Goal: Task Accomplishment & Management: Manage account settings

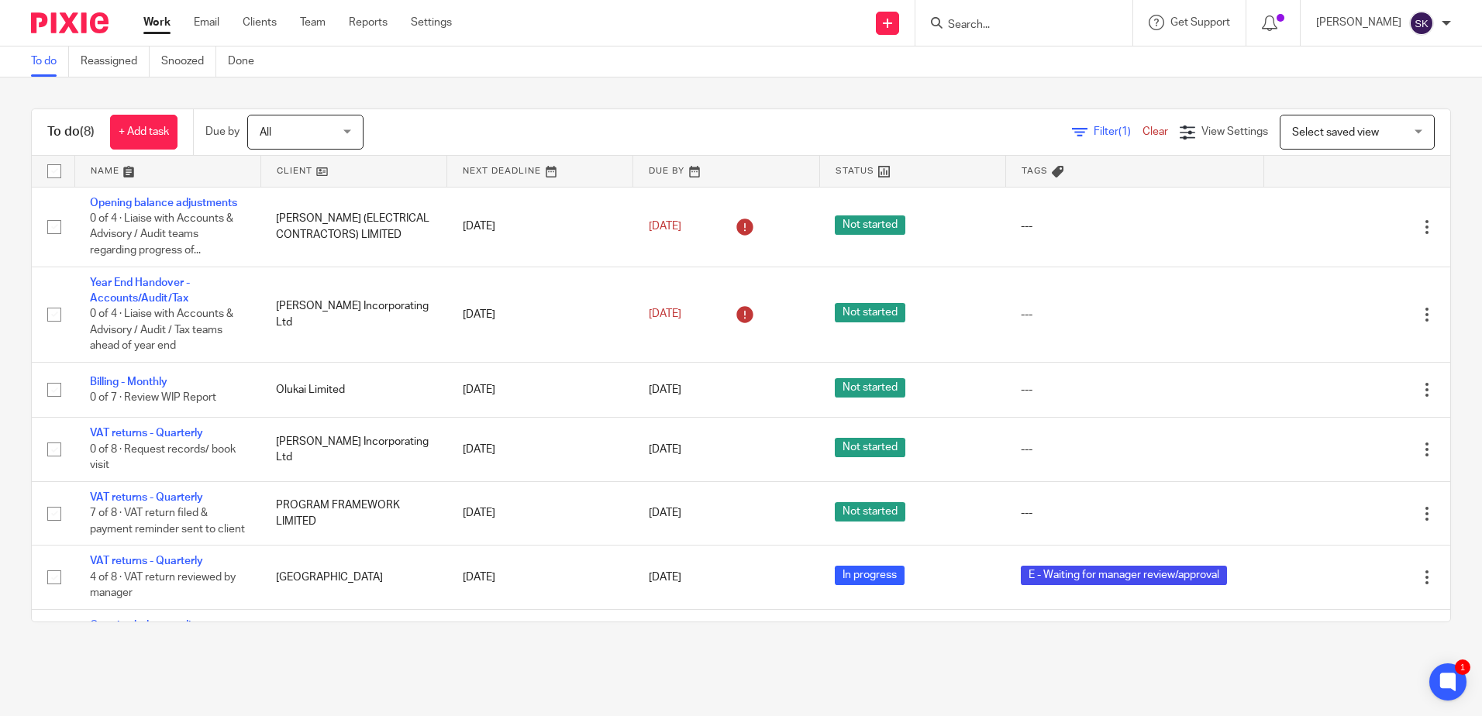
click at [1451, 22] on div "Sarah Kinsey My profile Email integration Logout" at bounding box center [1383, 23] width 166 height 46
click at [1448, 22] on div at bounding box center [1445, 23] width 9 height 9
click at [891, 86] on div "To do (8) + Add task Due by All All Today Tomorrow This week Next week This mon…" at bounding box center [741, 365] width 1482 height 576
click at [317, 26] on link "Team" at bounding box center [313, 22] width 26 height 15
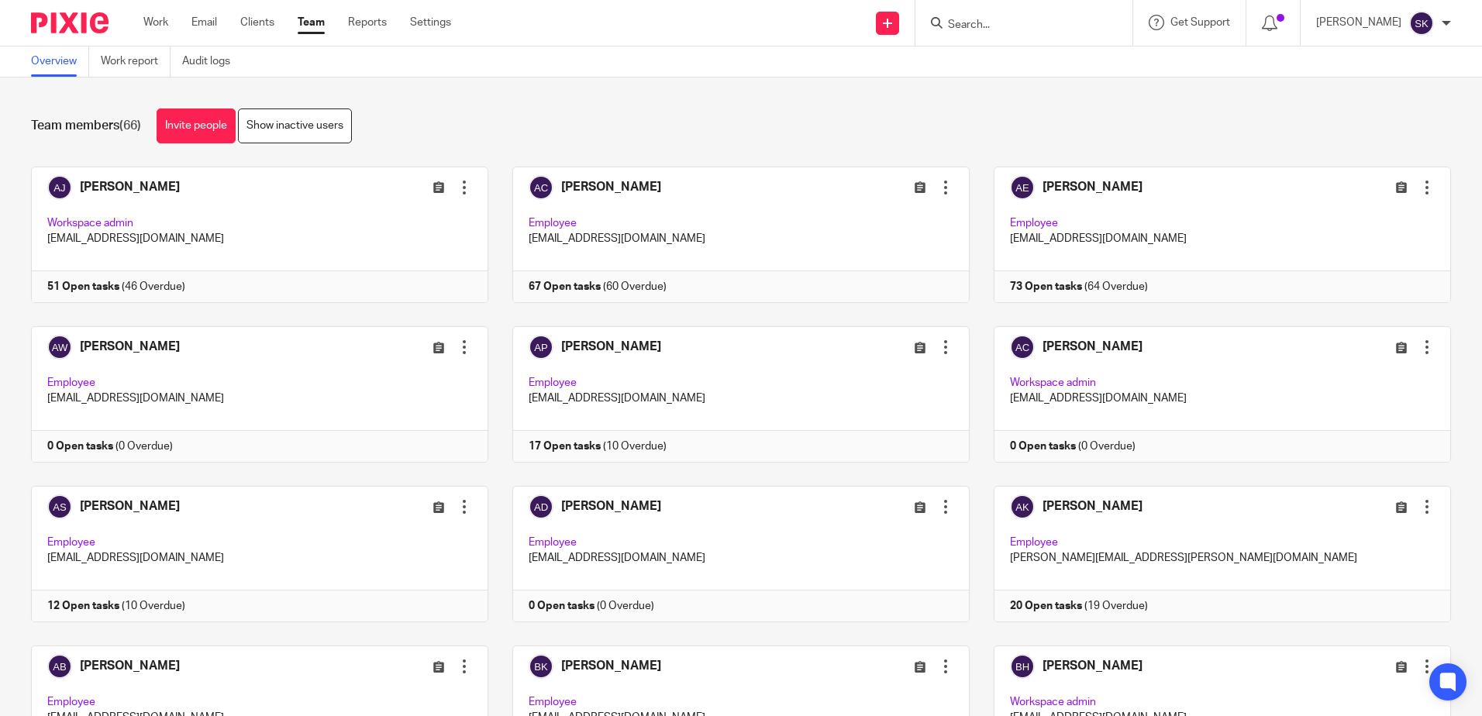
click at [705, 126] on div "Team members (66) Invite people Show inactive users" at bounding box center [741, 125] width 1420 height 35
click at [480, 136] on div "Team members (66) Invite people Show inactive users" at bounding box center [741, 125] width 1420 height 35
click at [179, 128] on link "Invite people" at bounding box center [196, 125] width 79 height 35
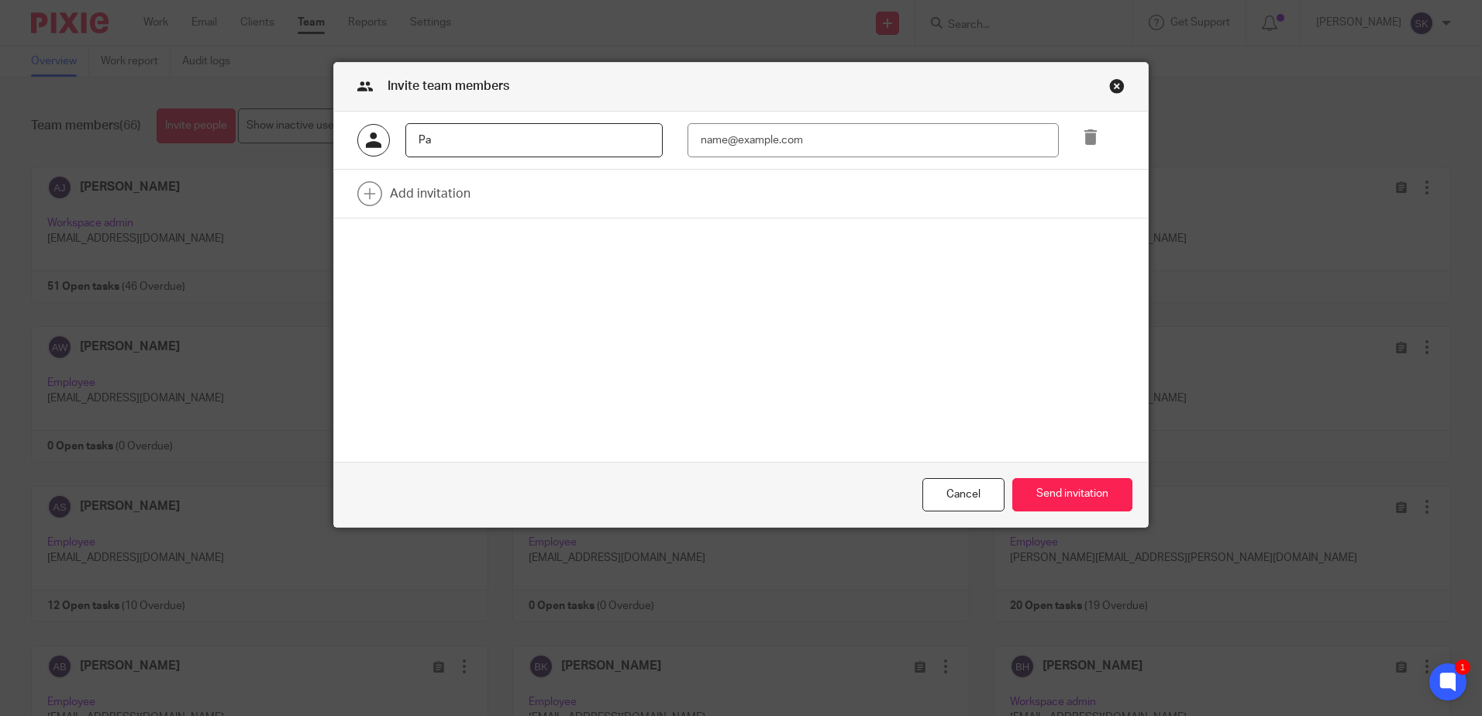
type input "P"
type input "Paul Shorter (Test)"
type input "PShorter@menzies.co.uk"
click at [1032, 494] on button "Send invitation" at bounding box center [1072, 494] width 120 height 33
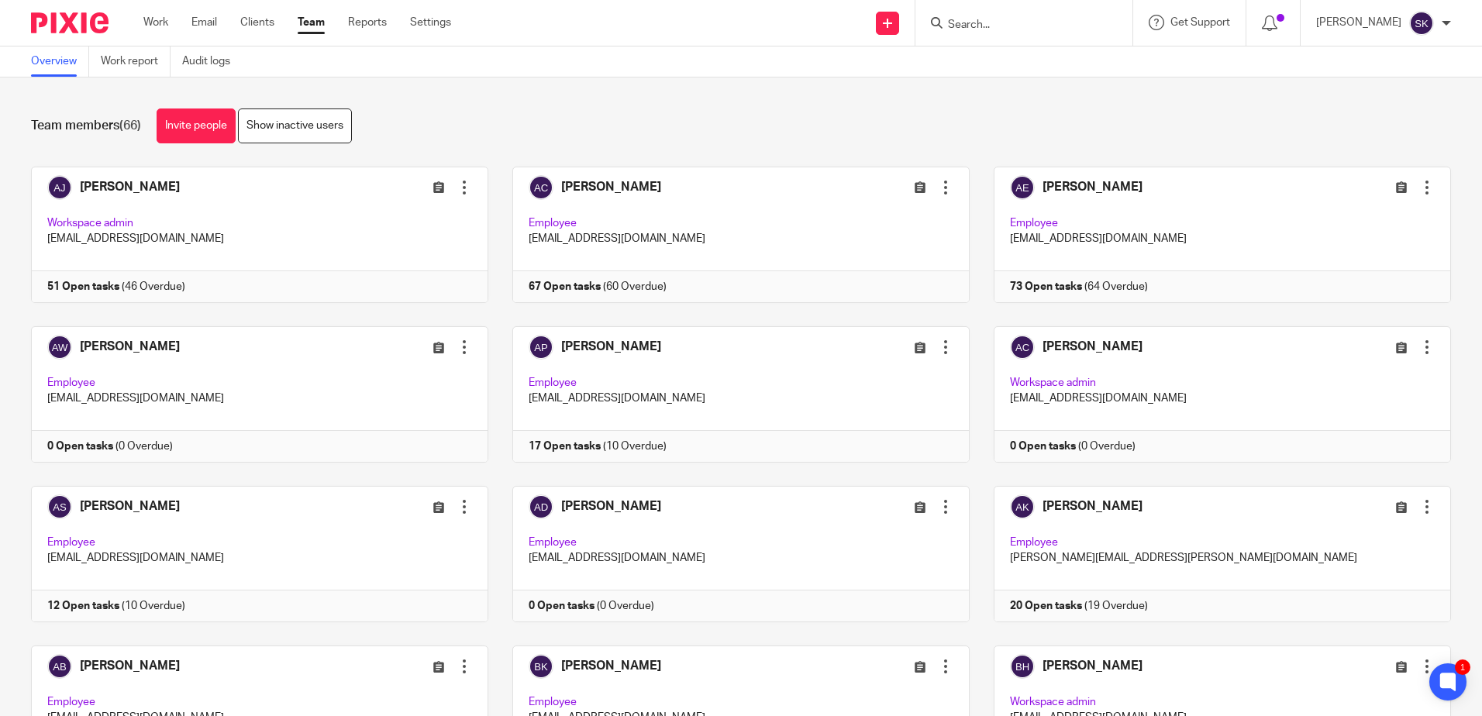
click at [603, 119] on div "Team members (66) Invite people Show inactive users" at bounding box center [741, 125] width 1420 height 35
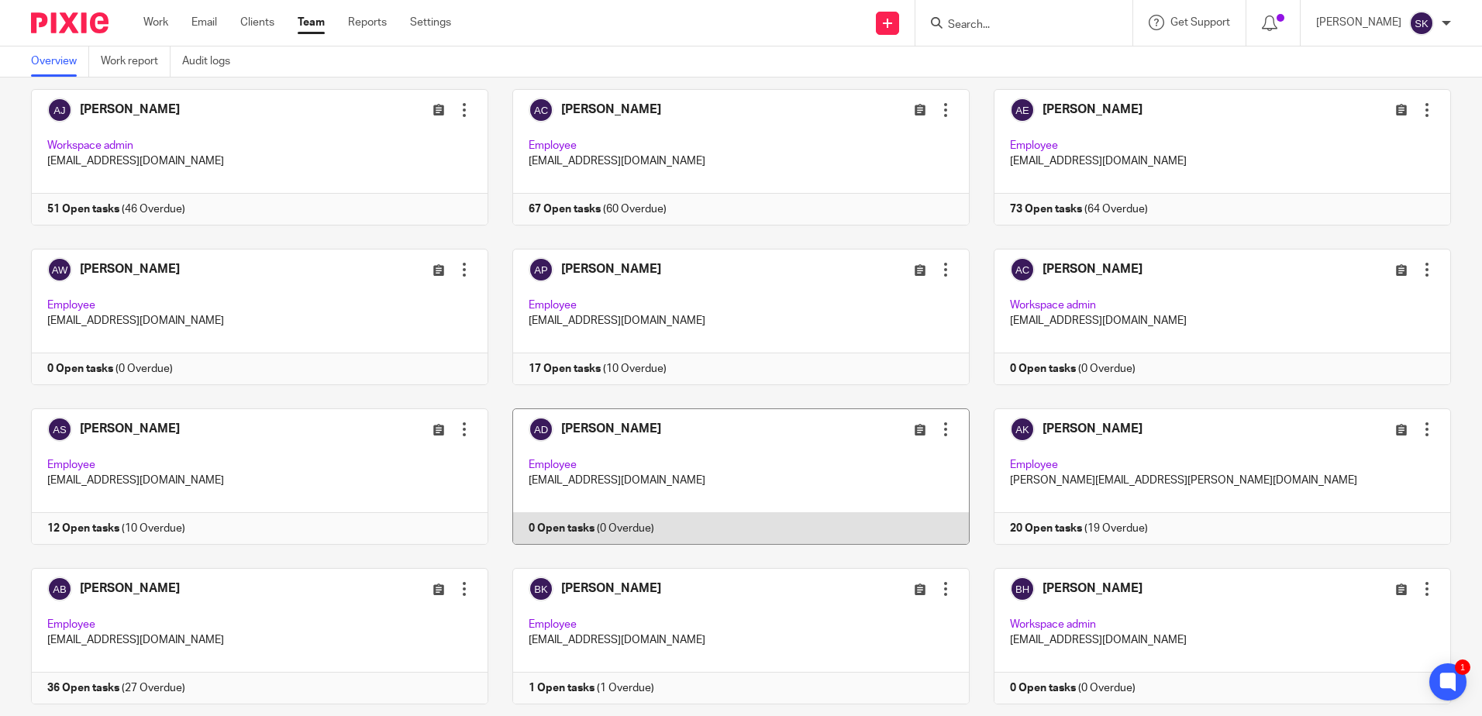
click at [938, 429] on div at bounding box center [945, 429] width 15 height 15
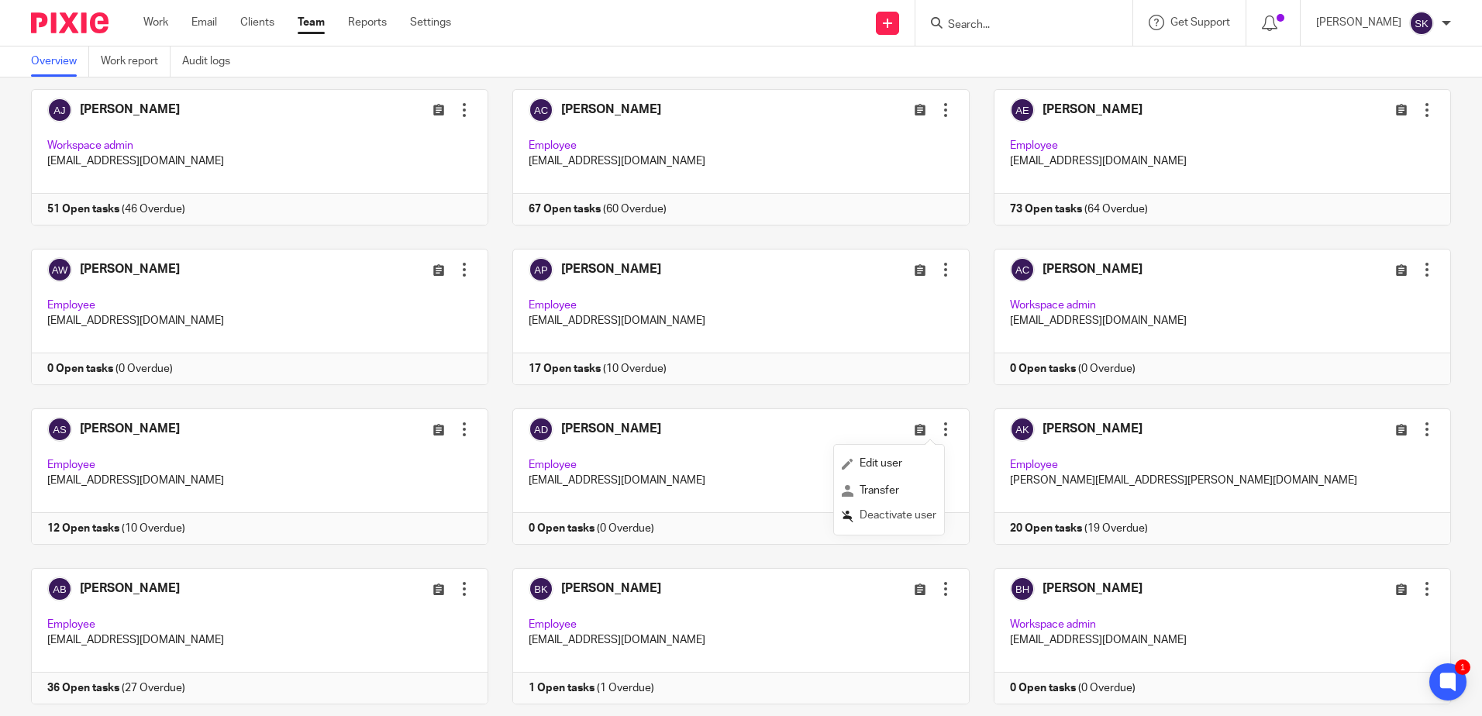
click at [895, 514] on span "Deactivate user" at bounding box center [897, 515] width 77 height 11
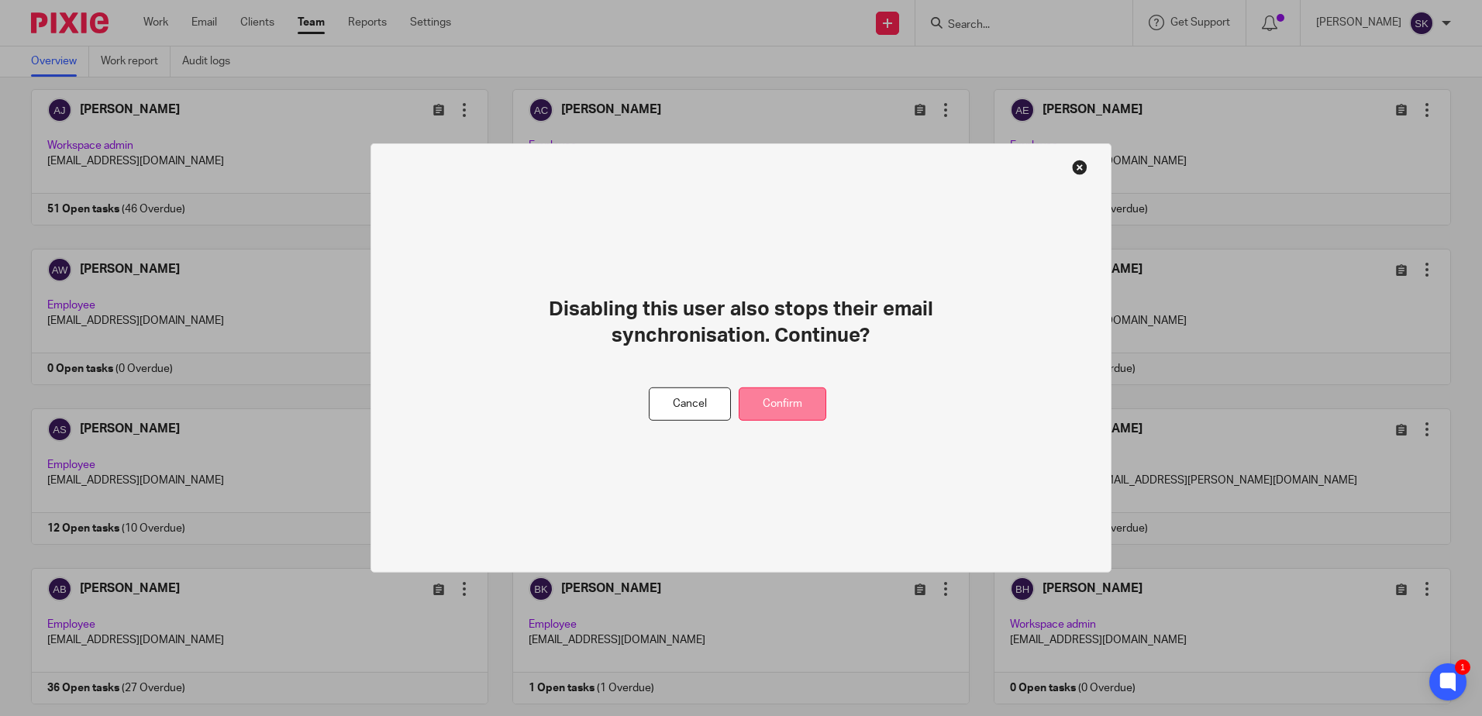
click at [805, 403] on button "Confirm" at bounding box center [783, 403] width 88 height 33
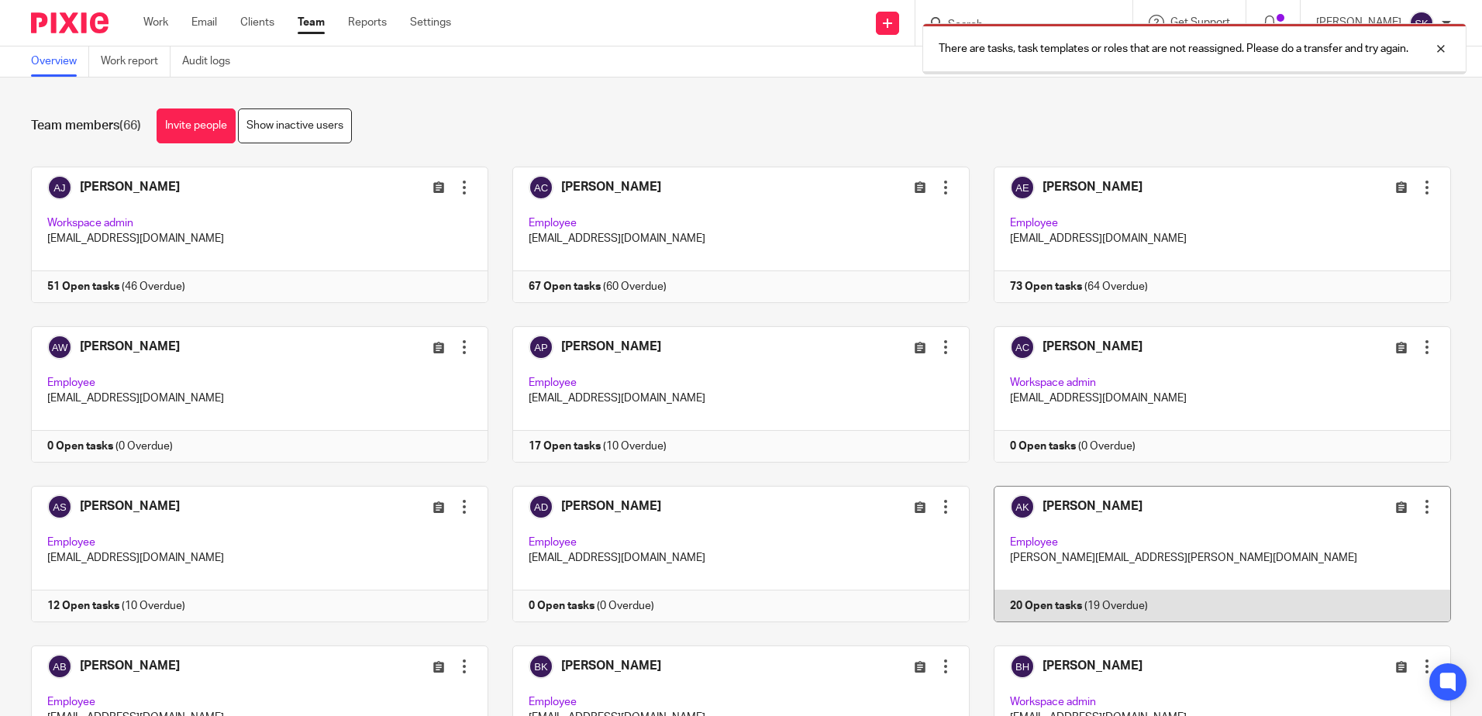
scroll to position [77, 0]
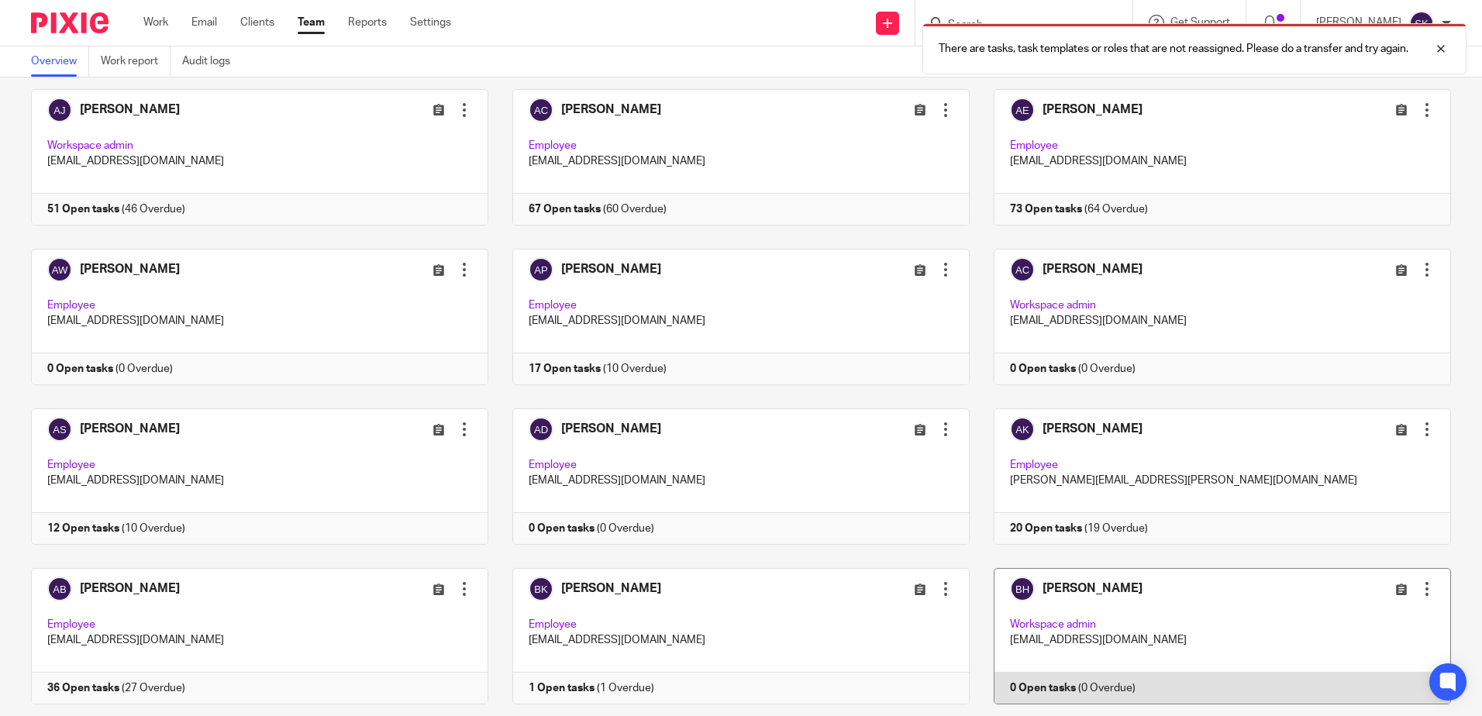
click at [1419, 589] on div at bounding box center [1426, 588] width 15 height 15
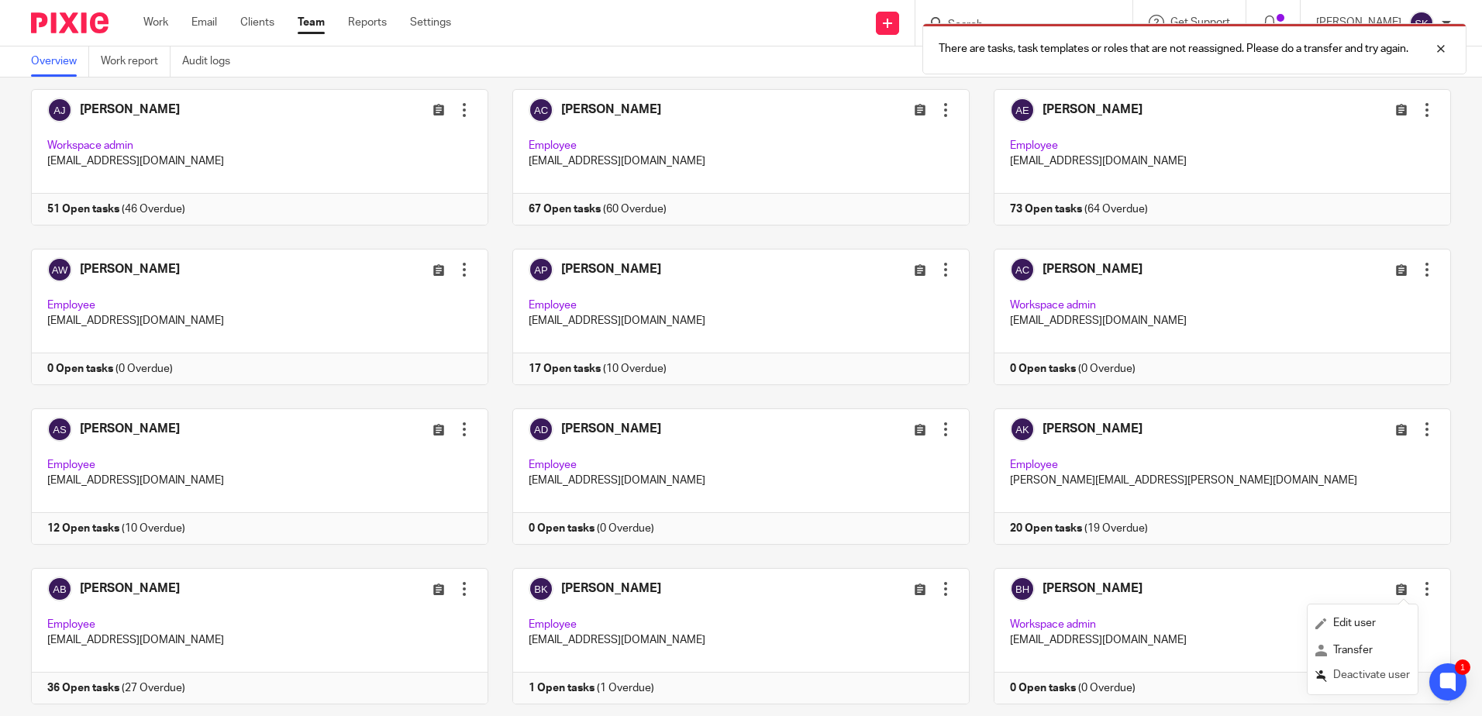
click at [1358, 678] on span "Deactivate user" at bounding box center [1371, 675] width 77 height 11
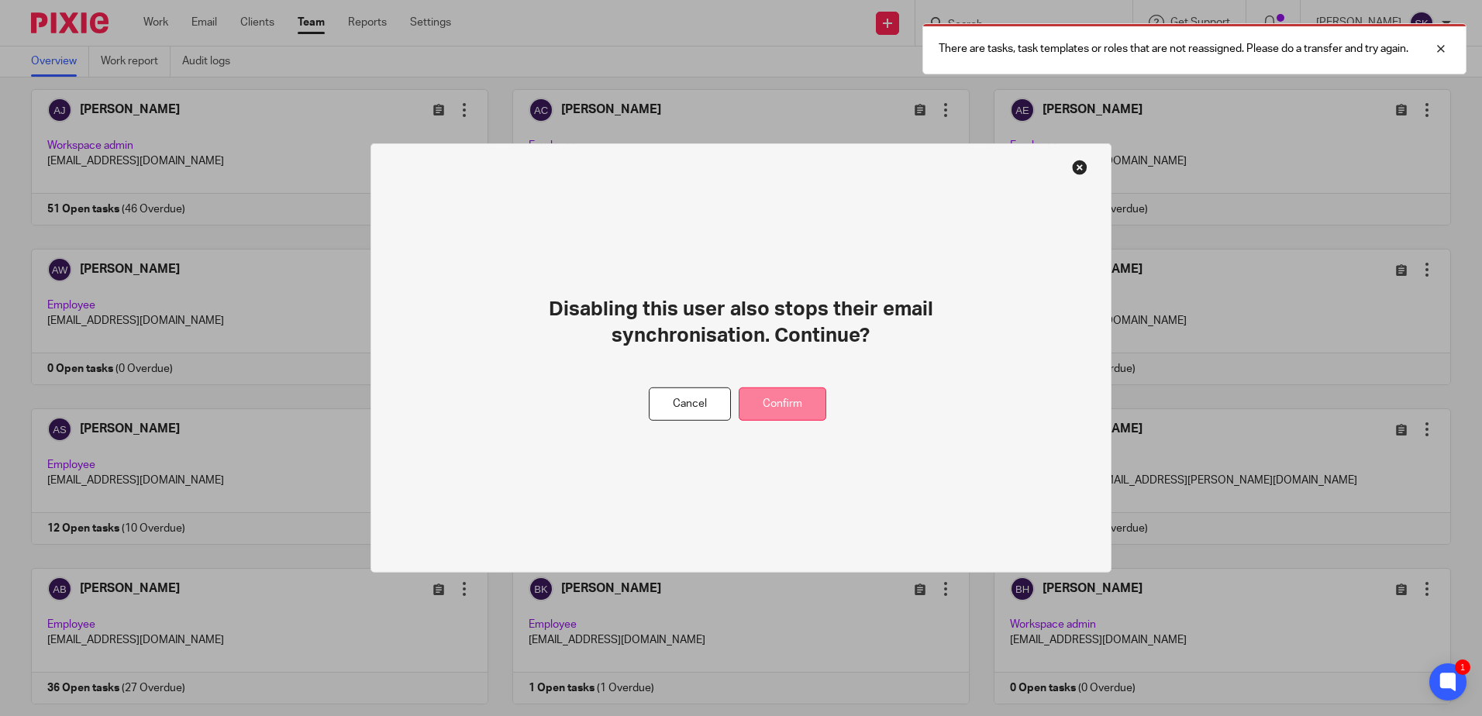
click at [789, 398] on button "Confirm" at bounding box center [783, 403] width 88 height 33
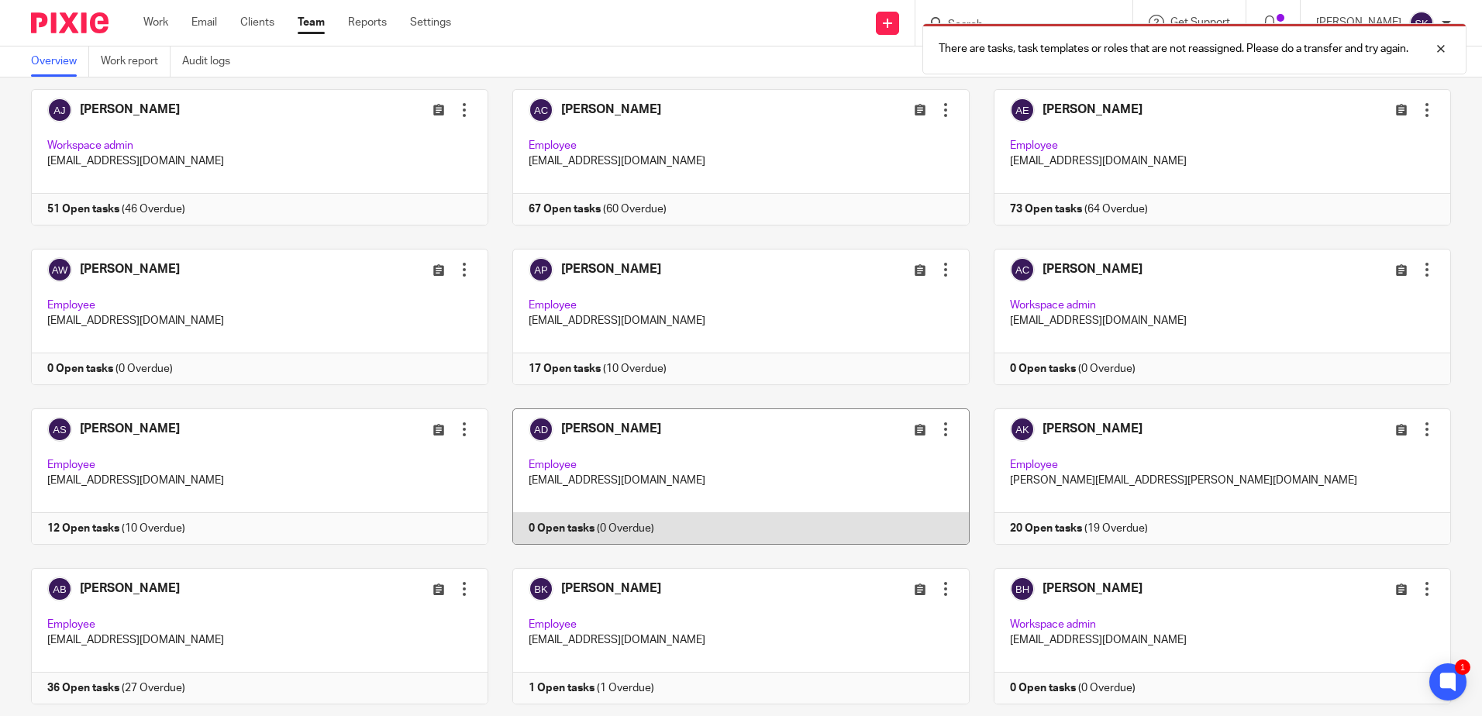
click at [938, 432] on div at bounding box center [945, 429] width 15 height 15
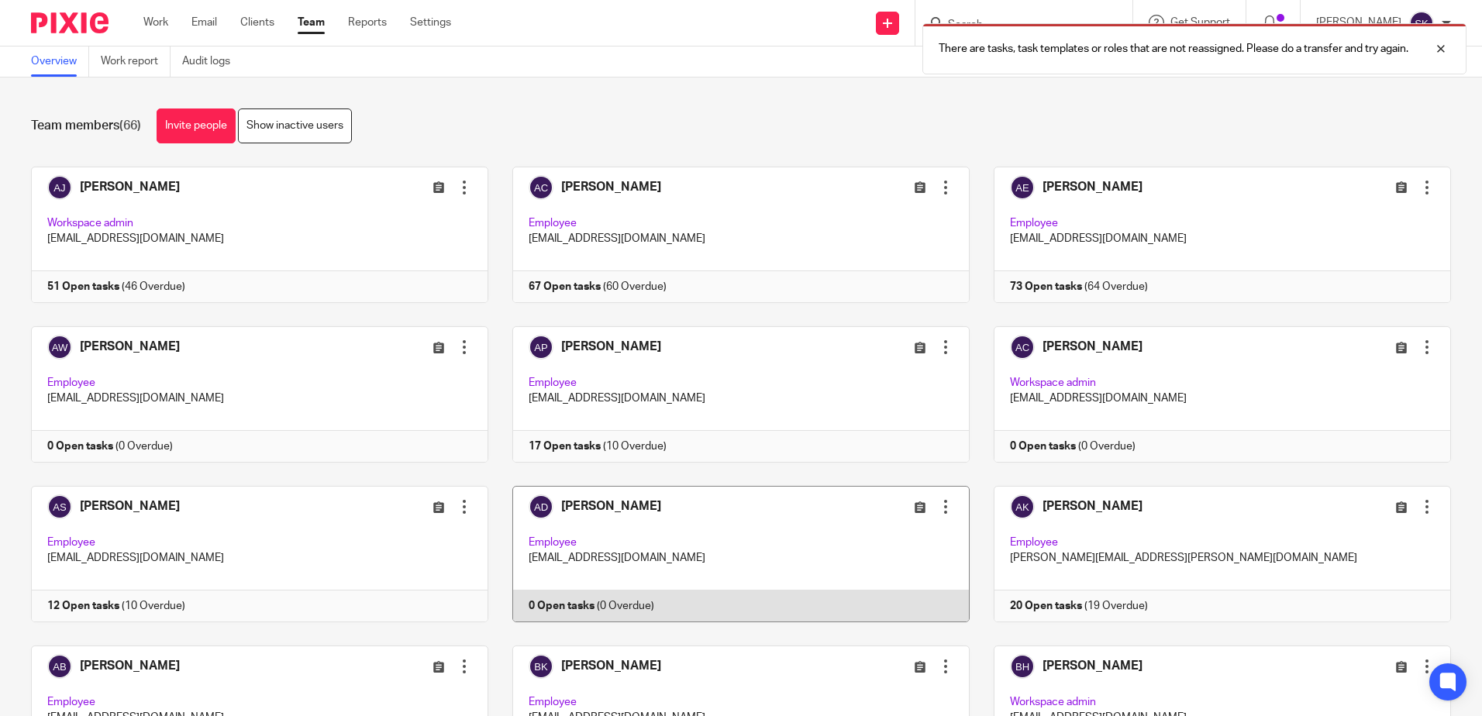
click at [938, 501] on div at bounding box center [945, 506] width 15 height 15
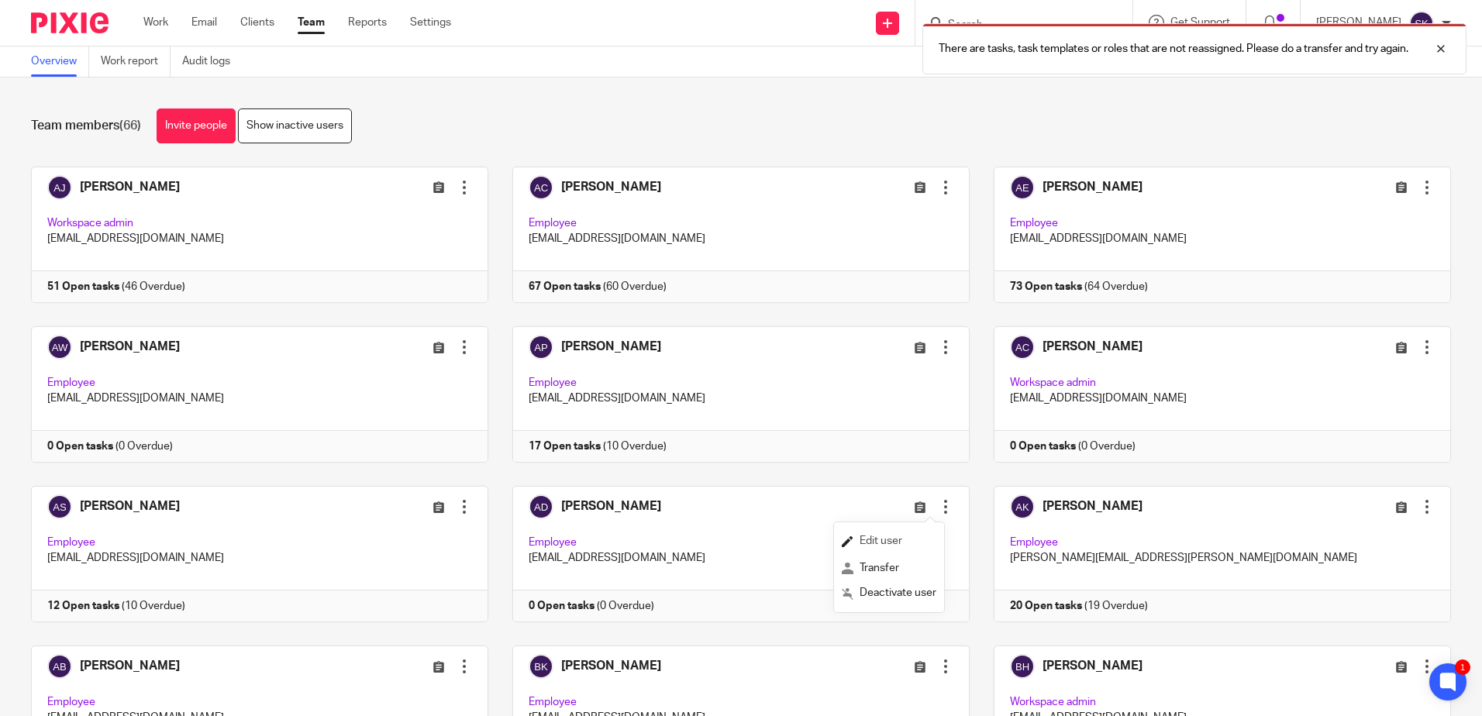
click at [882, 546] on span "Edit user" at bounding box center [880, 540] width 43 height 11
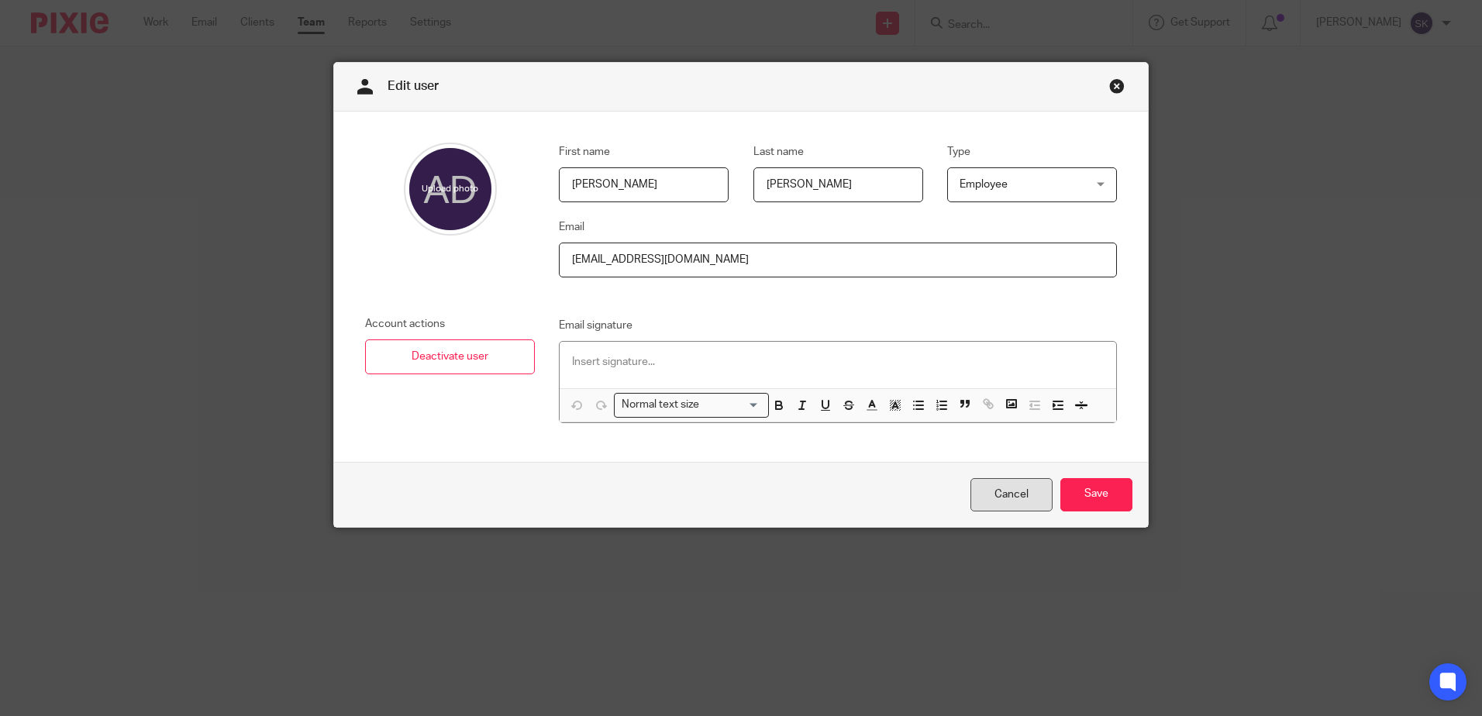
click at [1024, 511] on link "Cancel" at bounding box center [1011, 494] width 82 height 33
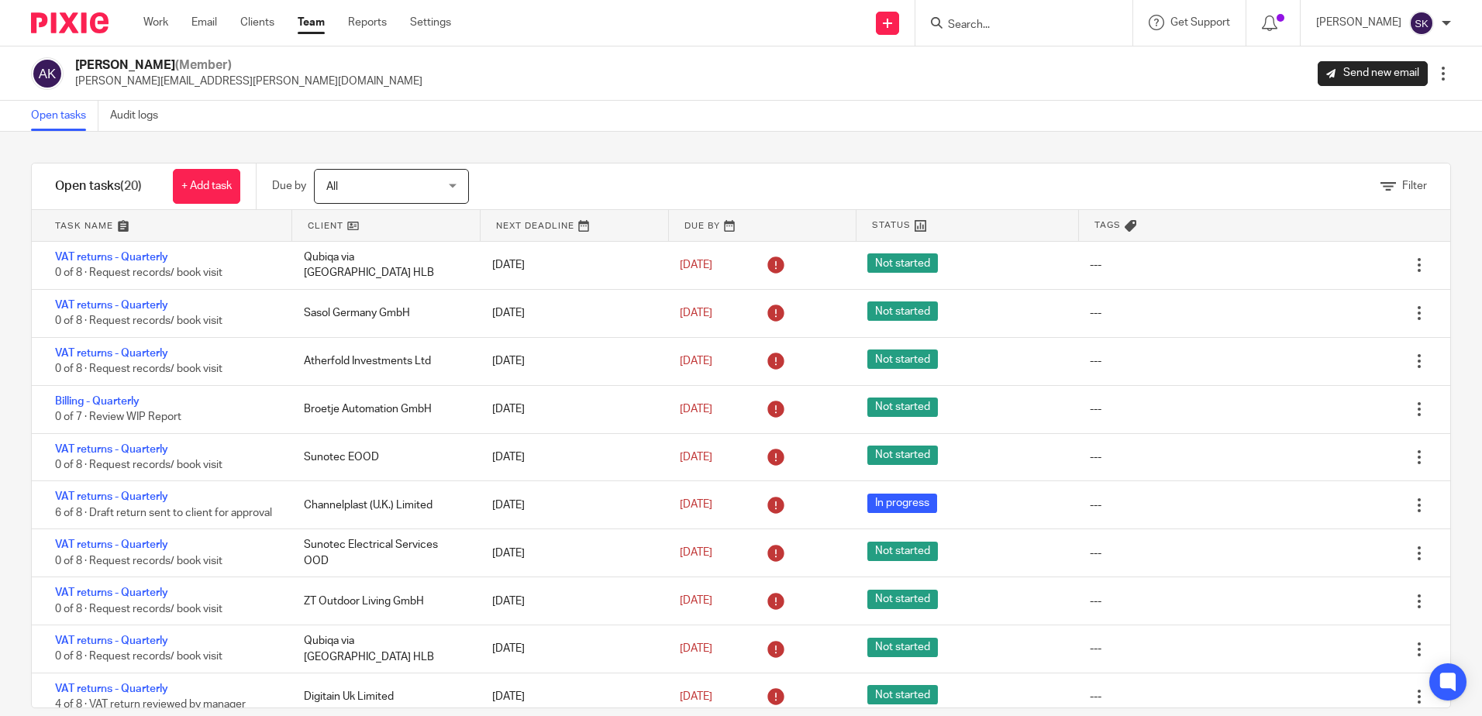
click at [317, 23] on link "Team" at bounding box center [311, 22] width 27 height 15
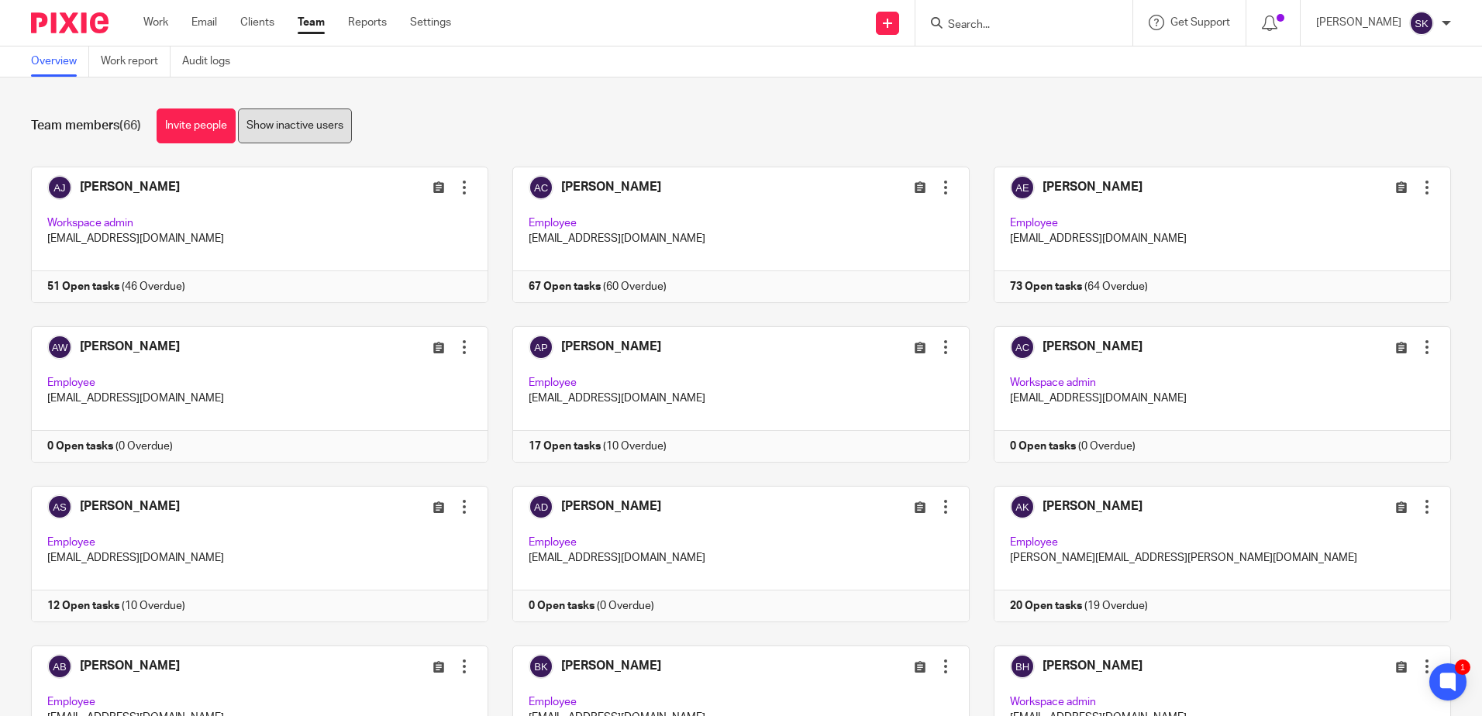
click at [312, 135] on link "Show inactive users" at bounding box center [295, 125] width 114 height 35
click at [1444, 25] on div at bounding box center [1445, 23] width 9 height 9
click at [1004, 111] on div "Team members (72) Invite people Hide inactive users" at bounding box center [741, 125] width 1420 height 35
click at [442, 30] on link "Settings" at bounding box center [430, 22] width 41 height 15
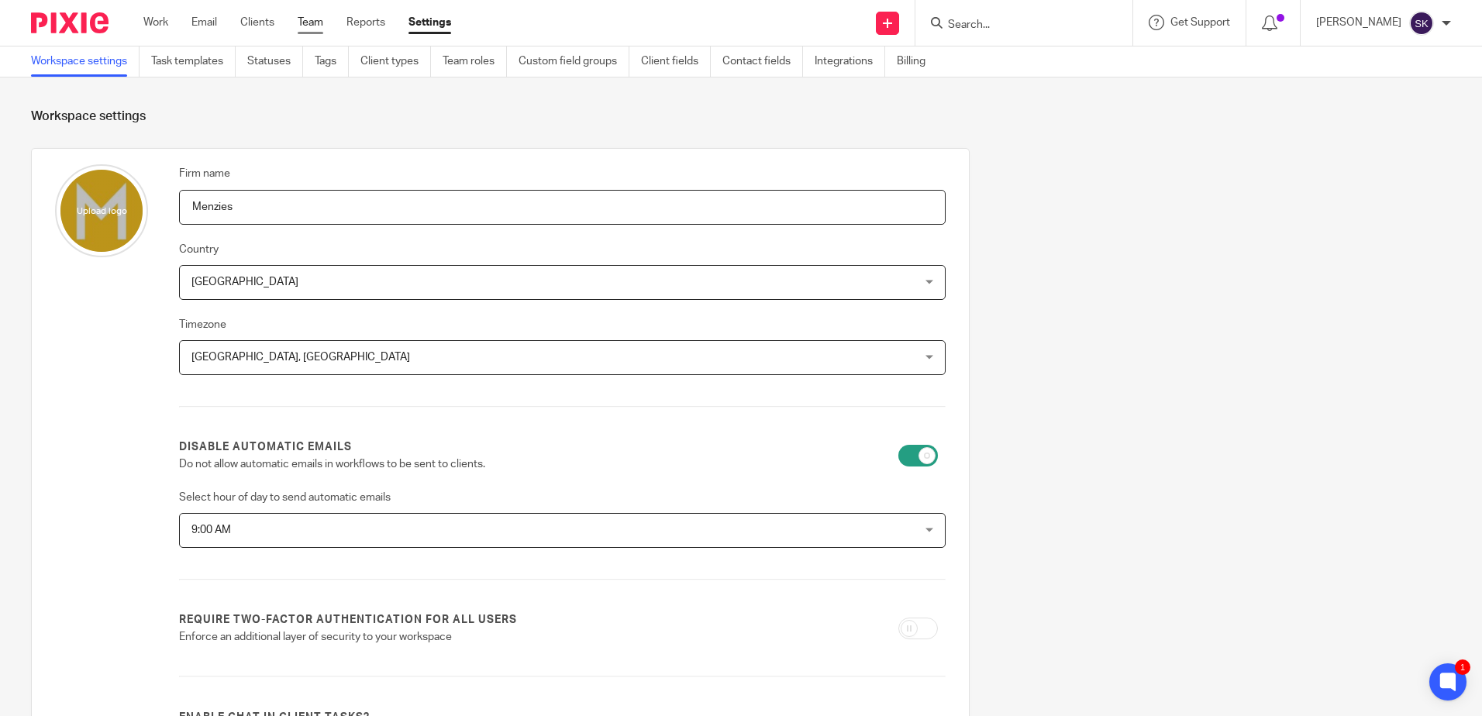
click at [312, 19] on link "Team" at bounding box center [311, 22] width 26 height 15
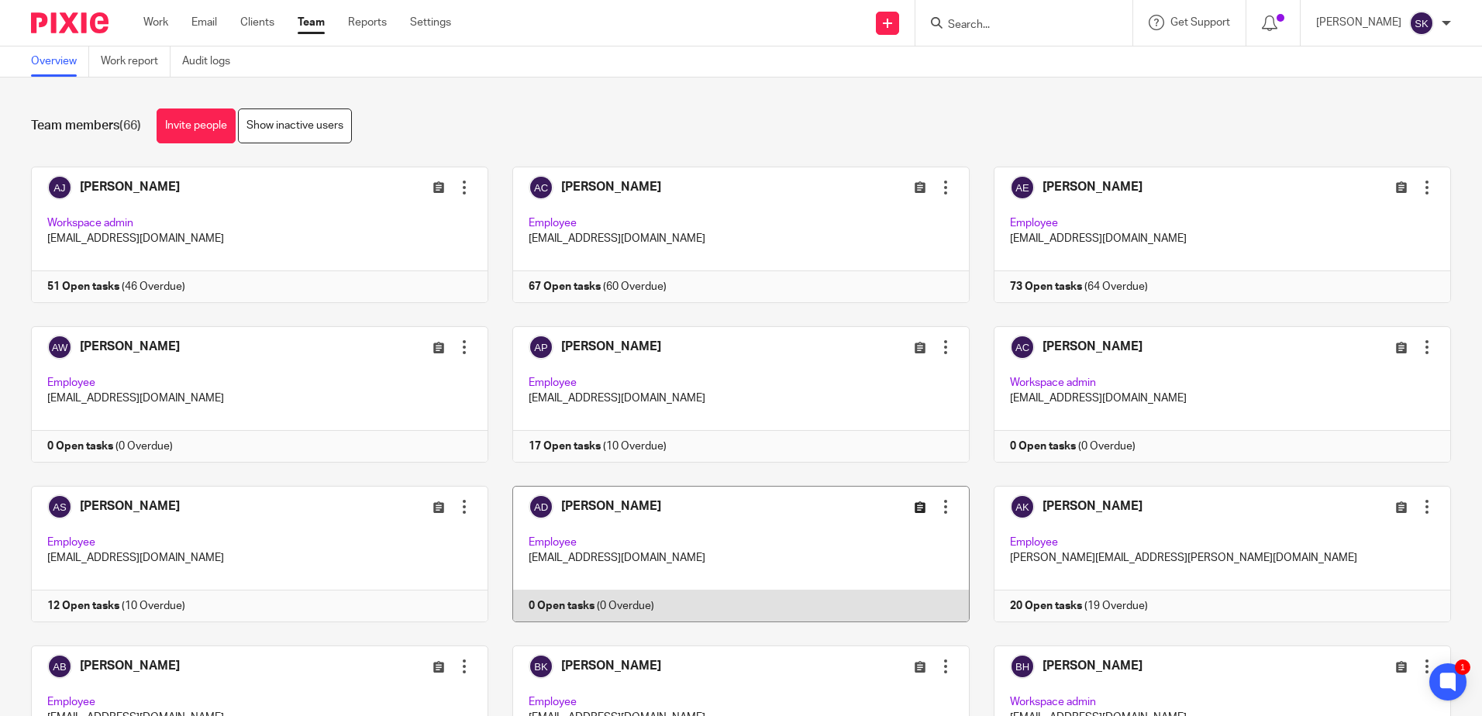
click at [914, 508] on icon at bounding box center [920, 507] width 12 height 12
click at [938, 499] on div at bounding box center [945, 506] width 15 height 15
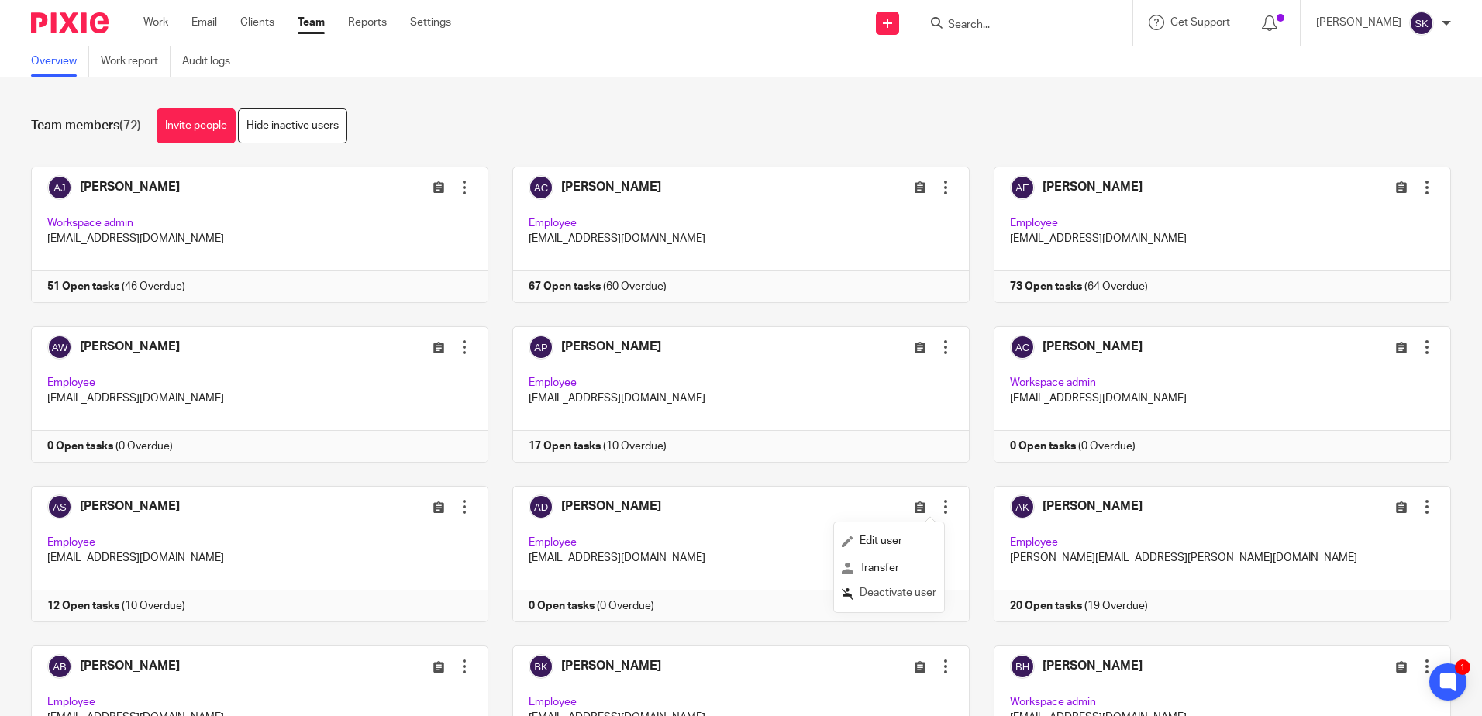
click at [900, 589] on span "Deactivate user" at bounding box center [897, 592] width 77 height 11
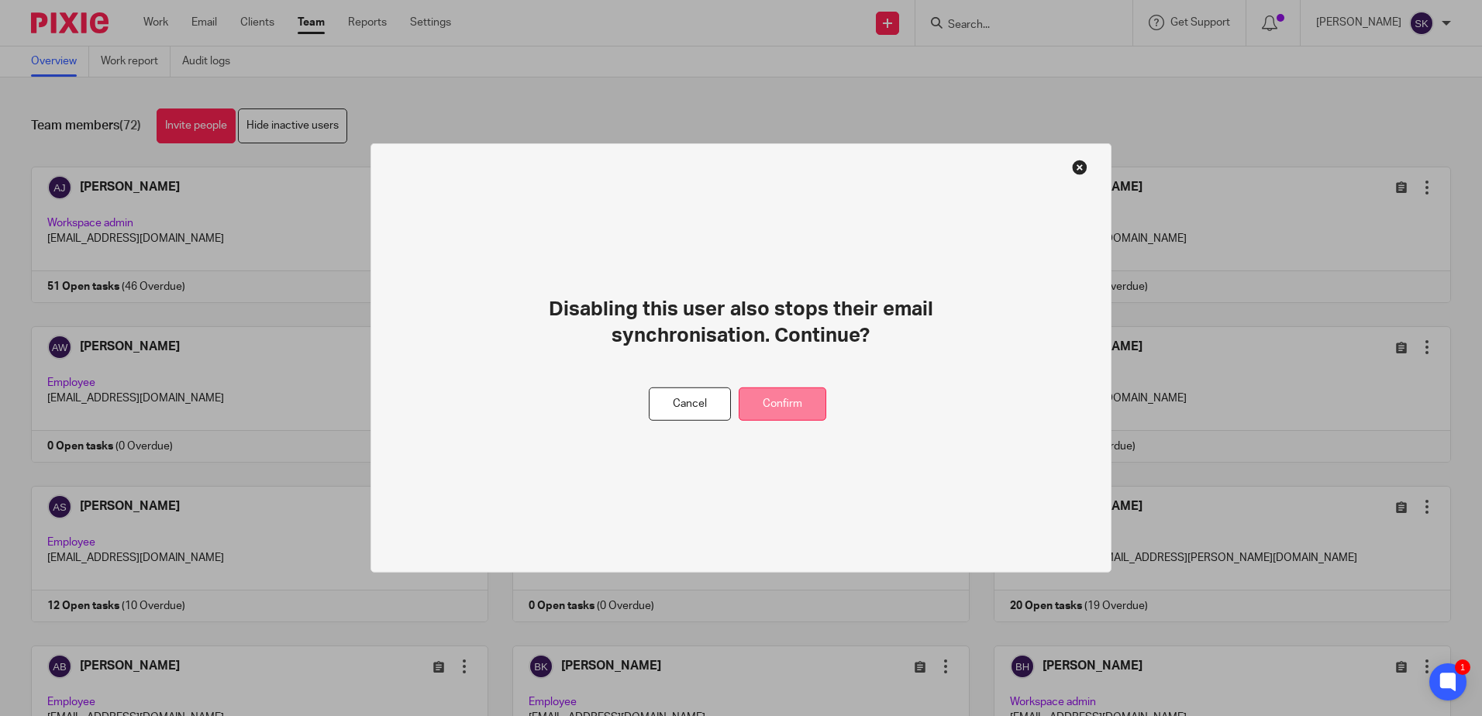
click at [822, 411] on button "Confirm" at bounding box center [783, 403] width 88 height 33
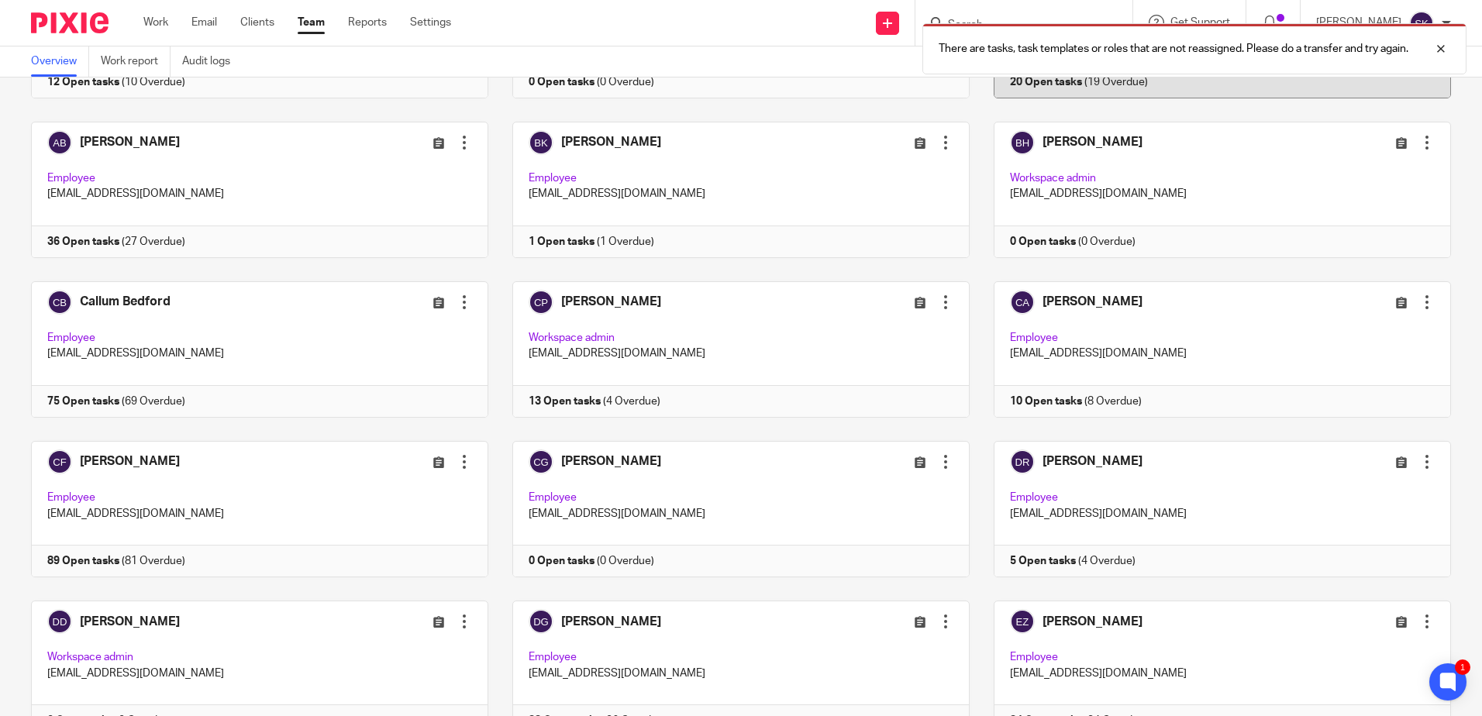
scroll to position [542, 0]
